Goal: Transaction & Acquisition: Subscribe to service/newsletter

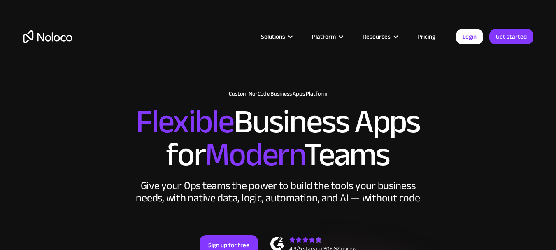
click at [427, 36] on link "Pricing" at bounding box center [426, 36] width 39 height 11
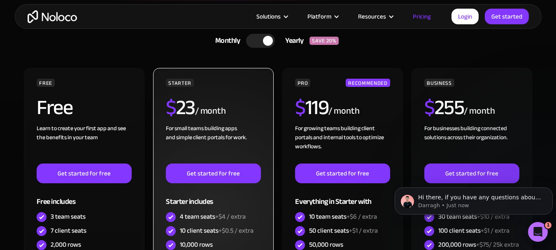
scroll to position [206, 0]
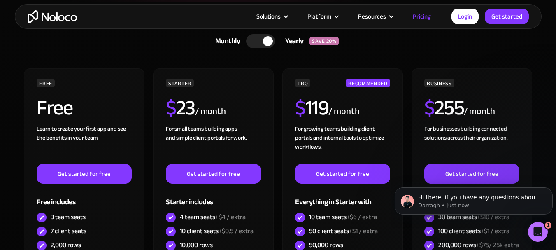
click at [251, 38] on div at bounding box center [260, 41] width 29 height 14
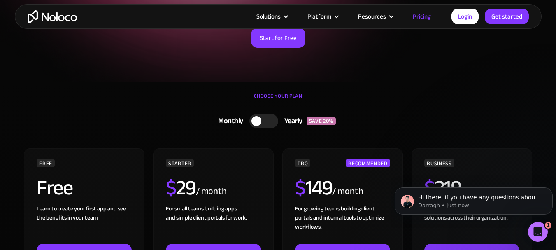
scroll to position [123, 0]
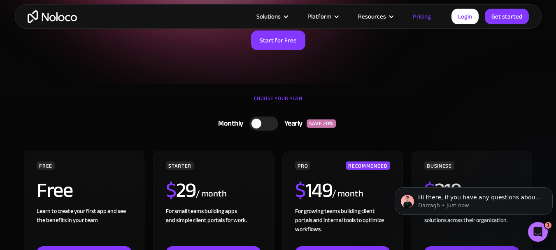
click at [268, 122] on div at bounding box center [263, 123] width 29 height 14
click at [258, 122] on div at bounding box center [260, 123] width 29 height 14
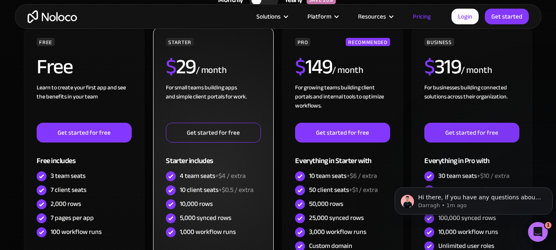
scroll to position [165, 0]
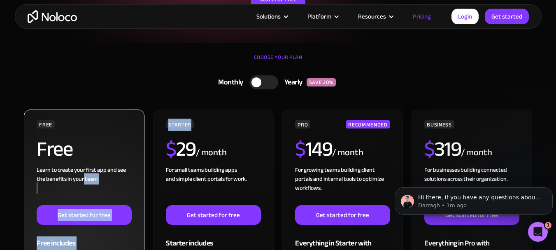
drag, startPoint x: 245, startPoint y: 119, endPoint x: 83, endPoint y: 184, distance: 174.5
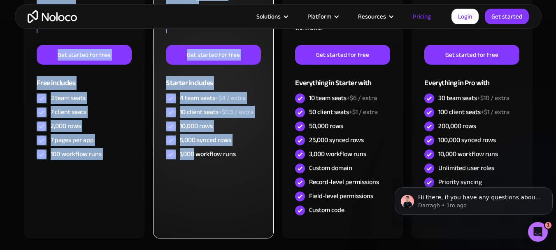
scroll to position [371, 0]
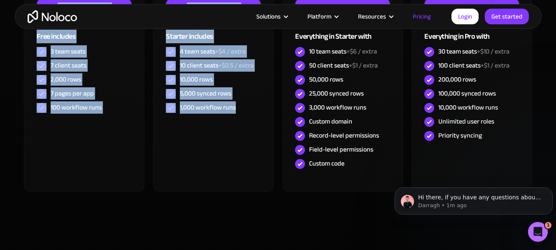
drag, startPoint x: 50, startPoint y: 103, endPoint x: 257, endPoint y: 227, distance: 241.2
click at [257, 227] on div "CHOOSE YOUR PLAN Monthly Yearly SAVE 20% Monthly Yearly SAVE 20% FREE Free Lear…" at bounding box center [278, 39] width 527 height 407
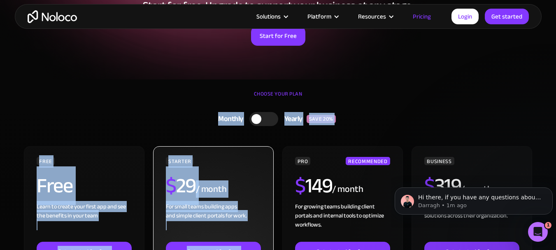
scroll to position [124, 0]
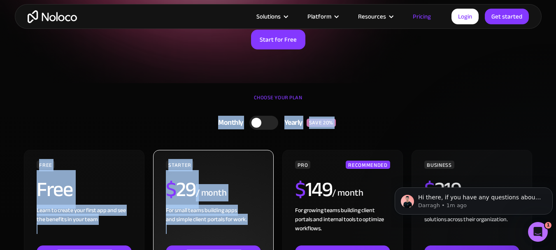
copy div "Monthly Yearly SAVE 20% FREE Free Learn to create your first app and see the be…"
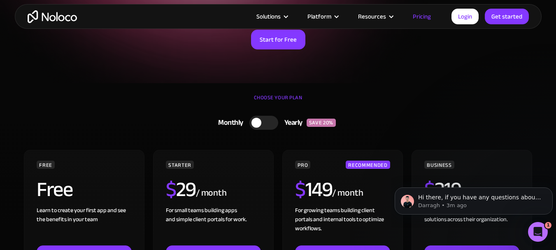
click at [138, 107] on div "CHOOSE YOUR PLAN" at bounding box center [278, 101] width 510 height 21
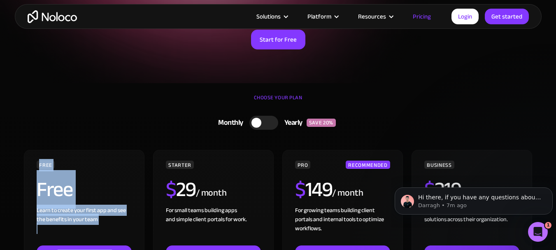
drag, startPoint x: 104, startPoint y: 189, endPoint x: 37, endPoint y: 142, distance: 81.8
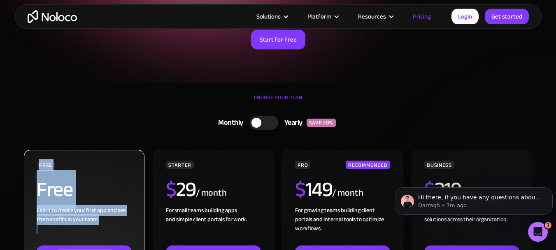
copy div "FREE Free Learn to create your first app and see the benefits in your team ‍ Ge…"
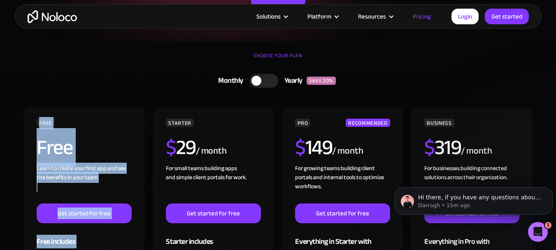
scroll to position [207, 0]
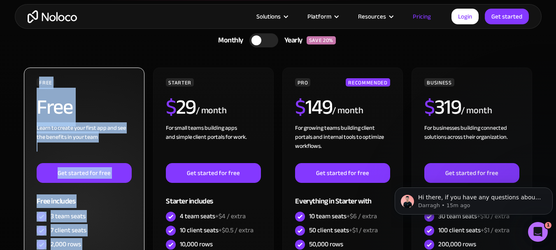
click at [128, 93] on div "FREE Free Learn to create your first app and see the benefits in your team ‍ Ge…" at bounding box center [84, 178] width 95 height 201
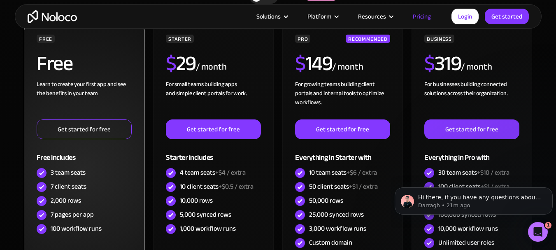
scroll to position [289, 0]
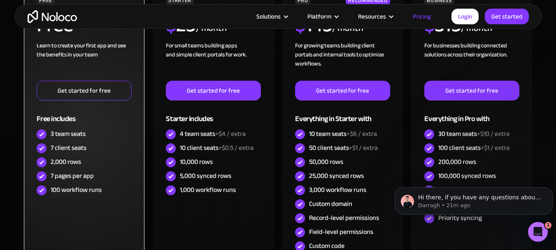
click at [74, 92] on link "Get started for free" at bounding box center [84, 91] width 95 height 20
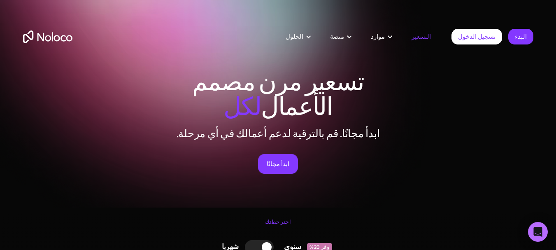
click at [38, 37] on img "بيت" at bounding box center [47, 36] width 49 height 13
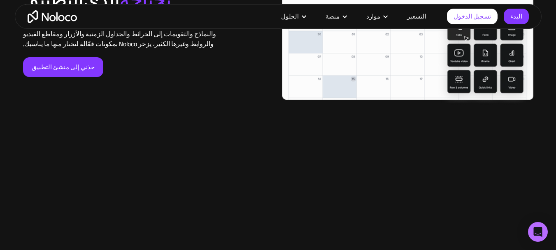
scroll to position [1810, 0]
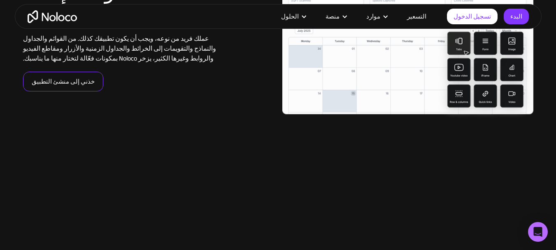
click at [67, 83] on font "خذني إلى منشئ التطبيق" at bounding box center [63, 82] width 63 height 12
